Goal: Transaction & Acquisition: Register for event/course

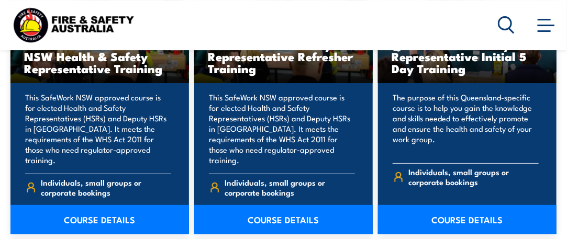
scroll to position [1362, 0]
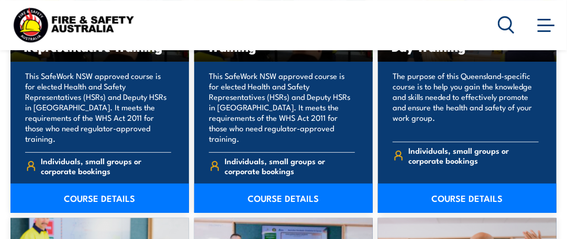
click at [86, 194] on link "COURSE DETAILS" at bounding box center [99, 198] width 179 height 29
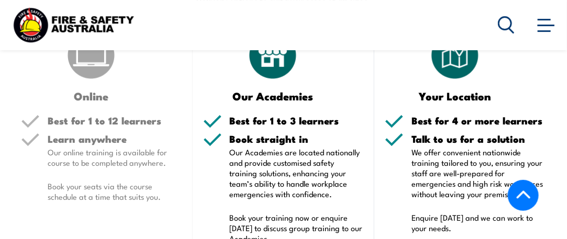
scroll to position [1677, 0]
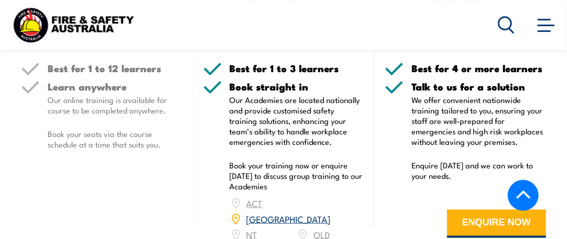
click at [325, 213] on link "[GEOGRAPHIC_DATA]" at bounding box center [289, 219] width 84 height 13
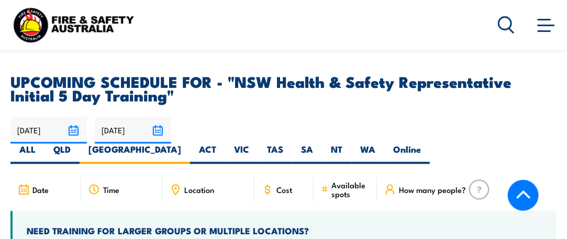
scroll to position [1914, 0]
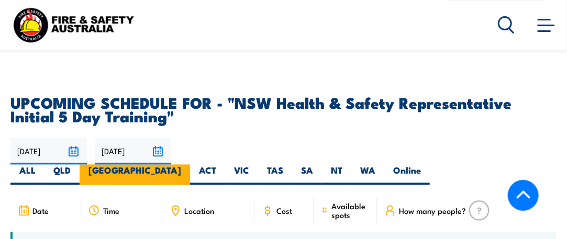
click at [190, 165] on label "[GEOGRAPHIC_DATA]" at bounding box center [135, 175] width 111 height 20
click at [188, 165] on input "[GEOGRAPHIC_DATA]" at bounding box center [184, 168] width 7 height 7
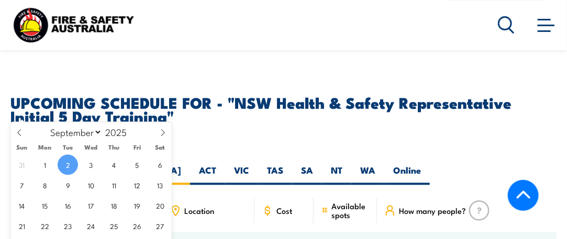
click at [76, 138] on input "02/09/2025" at bounding box center [48, 151] width 76 height 27
click at [165, 132] on icon at bounding box center [162, 132] width 7 height 7
select select "10"
click at [45, 225] on span "17" at bounding box center [45, 226] width 20 height 20
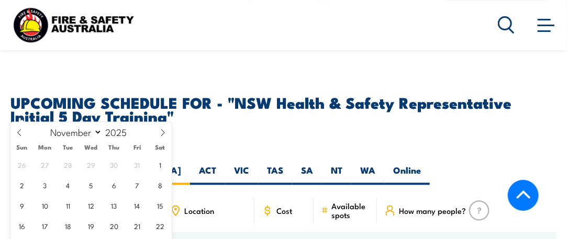
type input "17/11/2025"
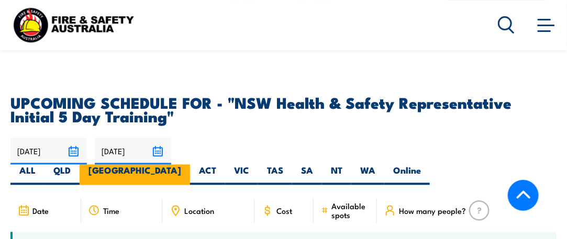
scroll to position [2071, 0]
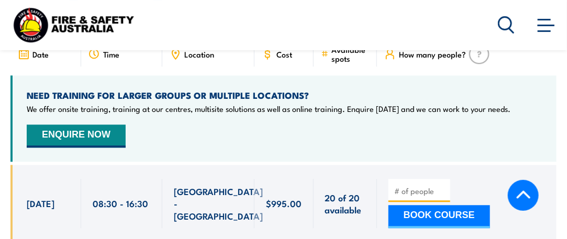
click at [396, 186] on input "number" at bounding box center [421, 191] width 52 height 10
click at [444, 186] on input "1" at bounding box center [421, 191] width 52 height 10
click at [444, 186] on input "2" at bounding box center [421, 191] width 52 height 10
type input "3"
click at [444, 186] on input "3" at bounding box center [421, 191] width 52 height 10
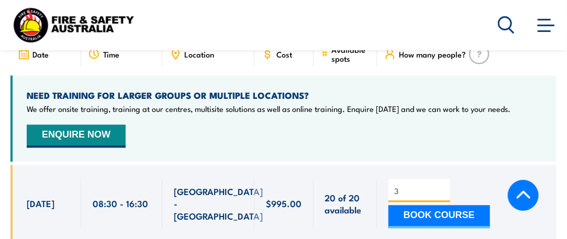
click at [435, 205] on button "BOOK COURSE" at bounding box center [440, 216] width 102 height 23
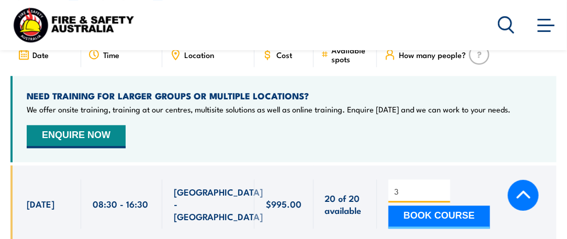
scroll to position [2071, 0]
